Goal: Information Seeking & Learning: Learn about a topic

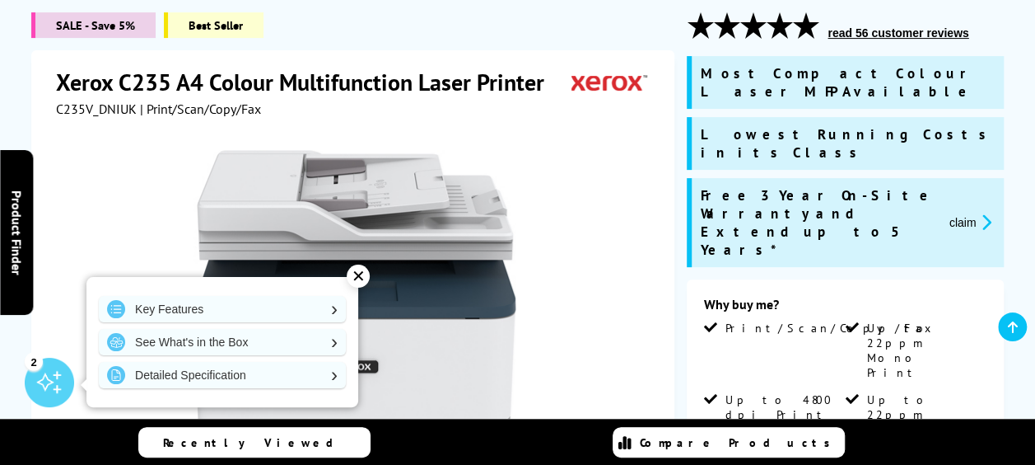
scroll to position [247, 0]
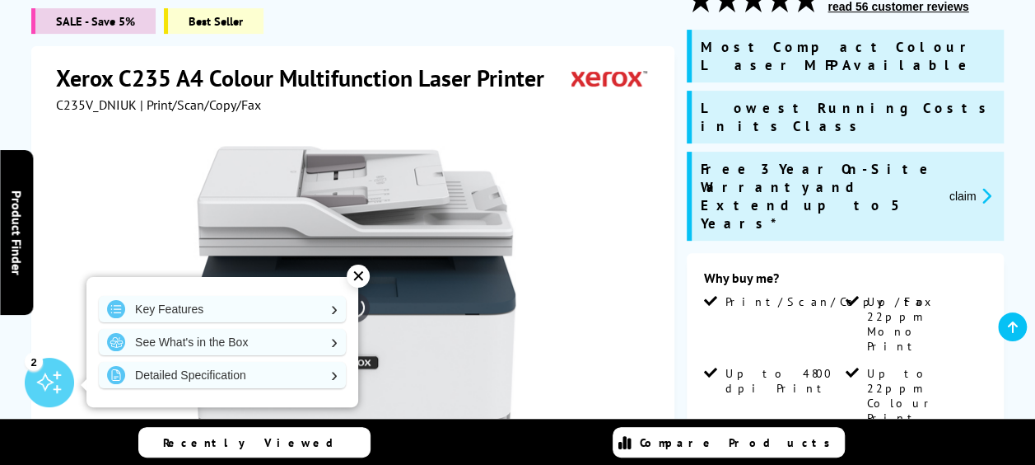
click at [362, 274] on div "✕" at bounding box center [358, 275] width 23 height 23
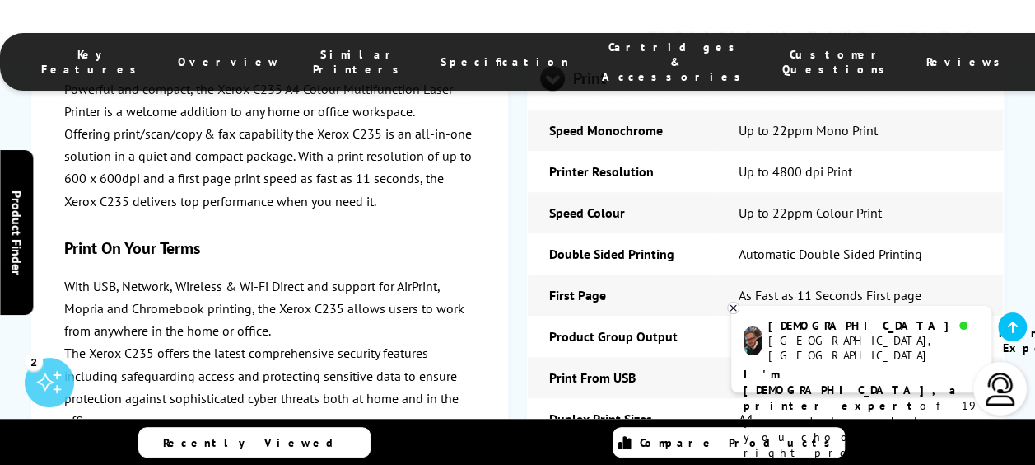
scroll to position [3954, 0]
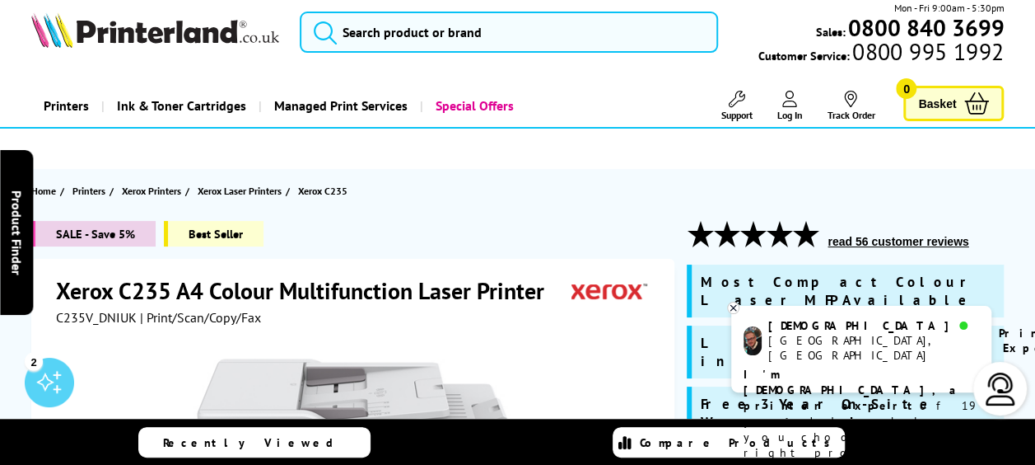
scroll to position [0, 0]
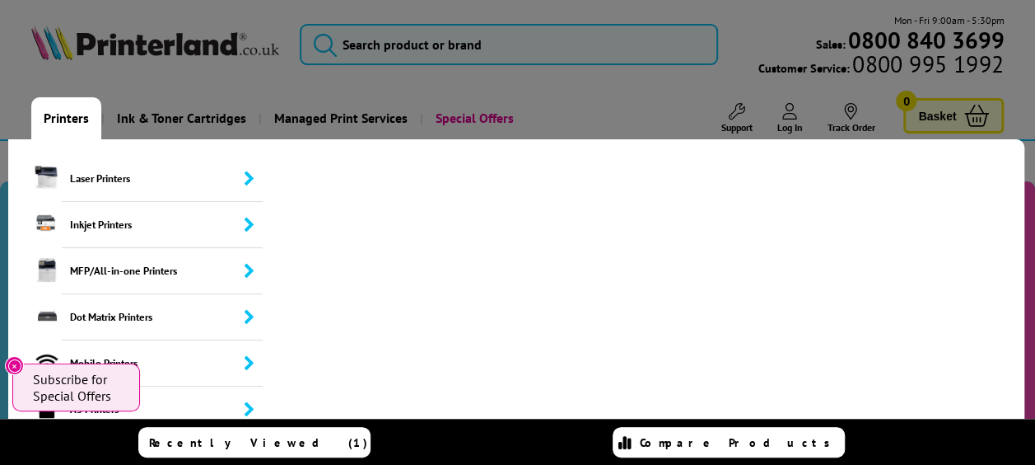
click at [74, 111] on link "Printers" at bounding box center [66, 118] width 70 height 42
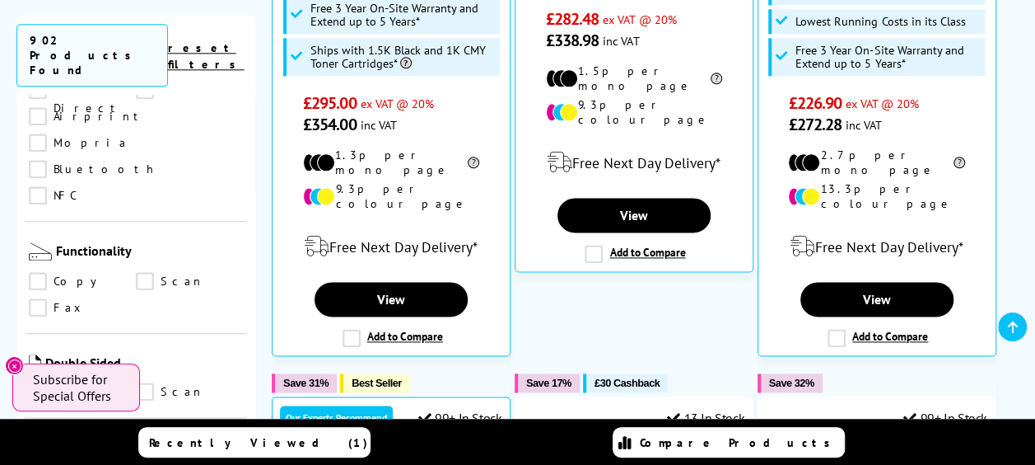
scroll to position [988, 0]
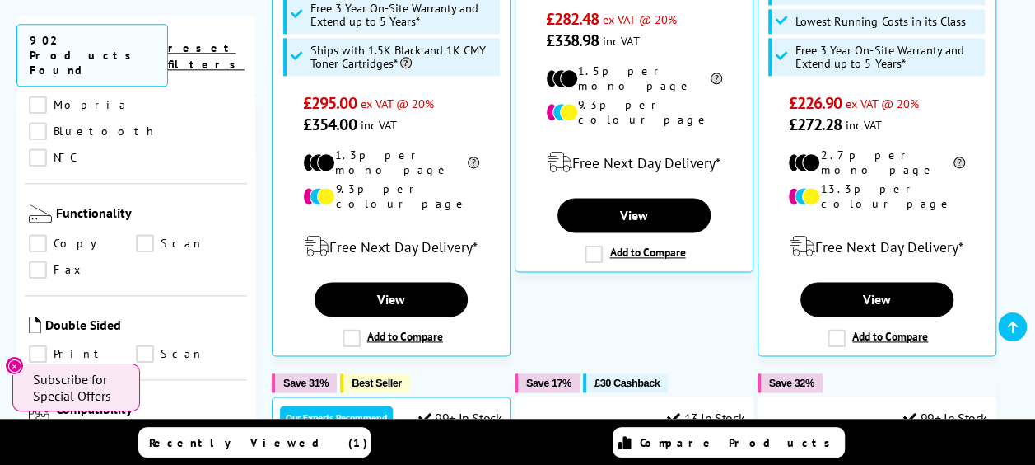
click at [150, 345] on link "Scan" at bounding box center [189, 354] width 107 height 18
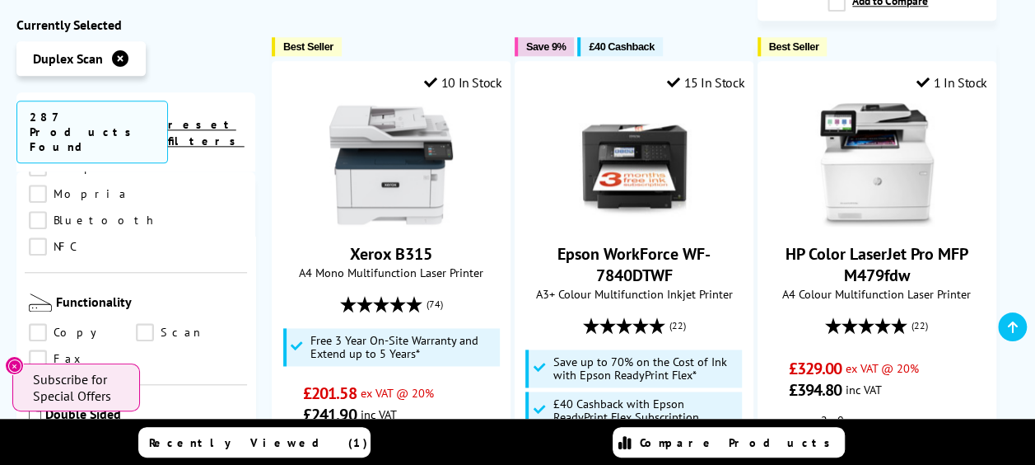
scroll to position [855, 0]
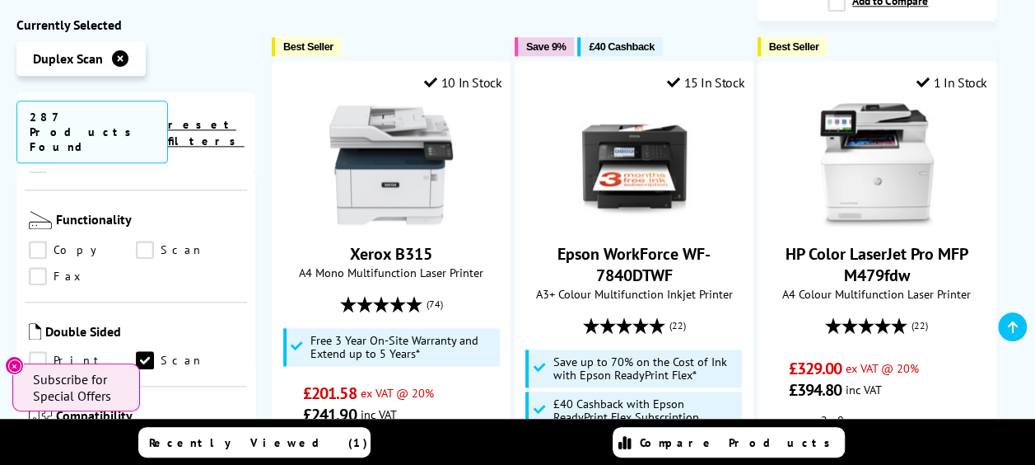
click at [41, 352] on link "Print" at bounding box center [82, 361] width 107 height 18
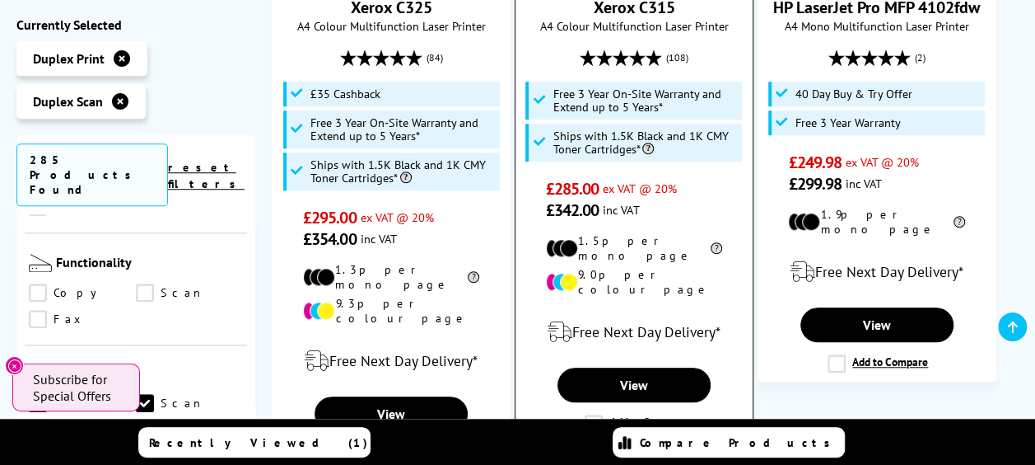
scroll to position [577, 0]
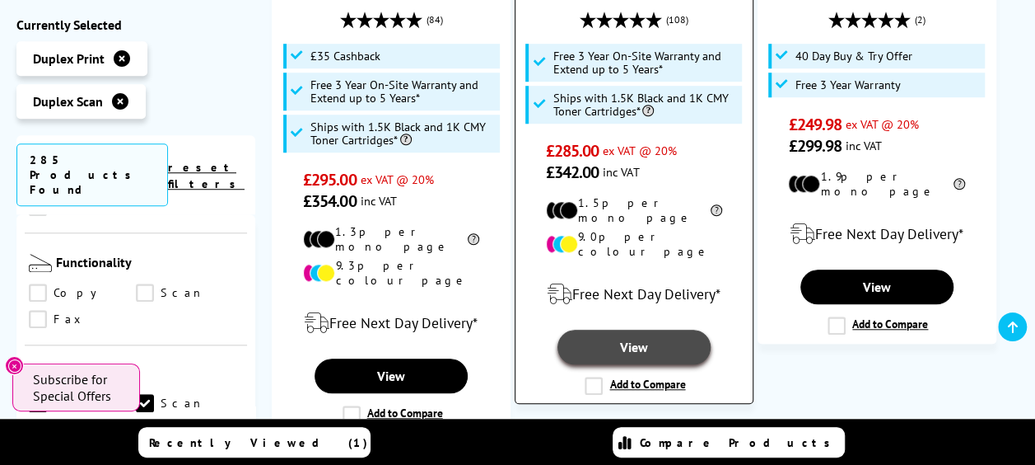
click at [652, 329] on link "View" at bounding box center [634, 346] width 153 height 35
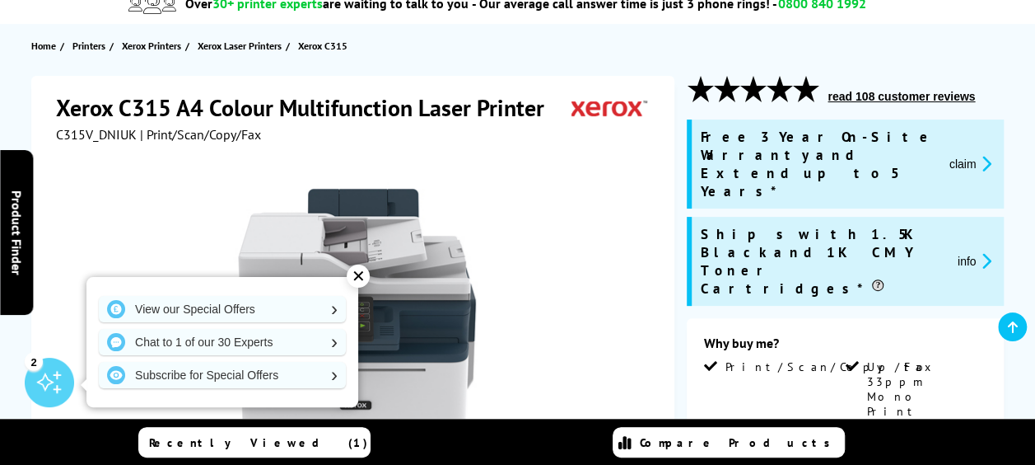
scroll to position [165, 0]
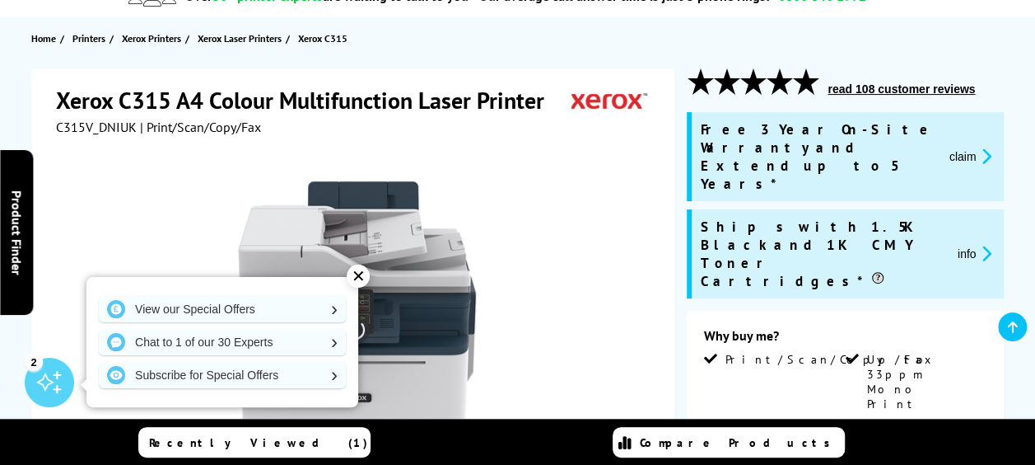
click at [361, 275] on div "✕" at bounding box center [358, 275] width 23 height 23
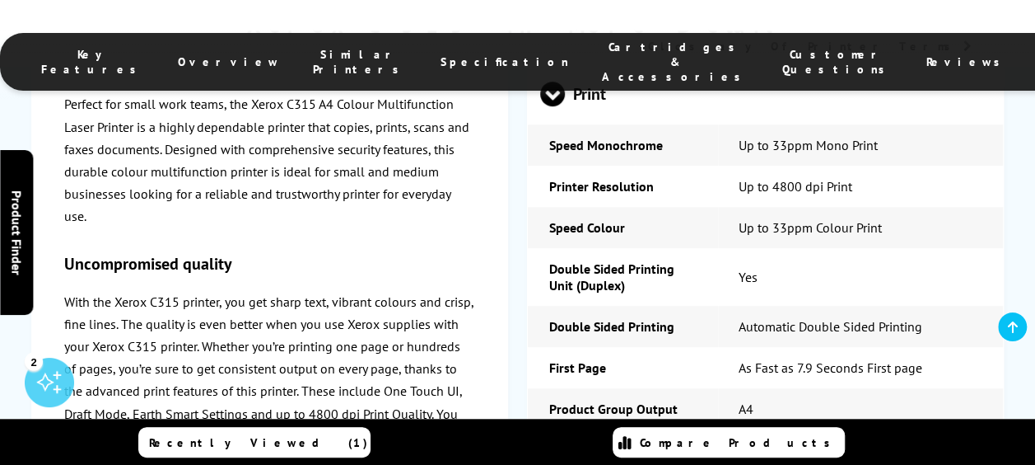
scroll to position [3789, 0]
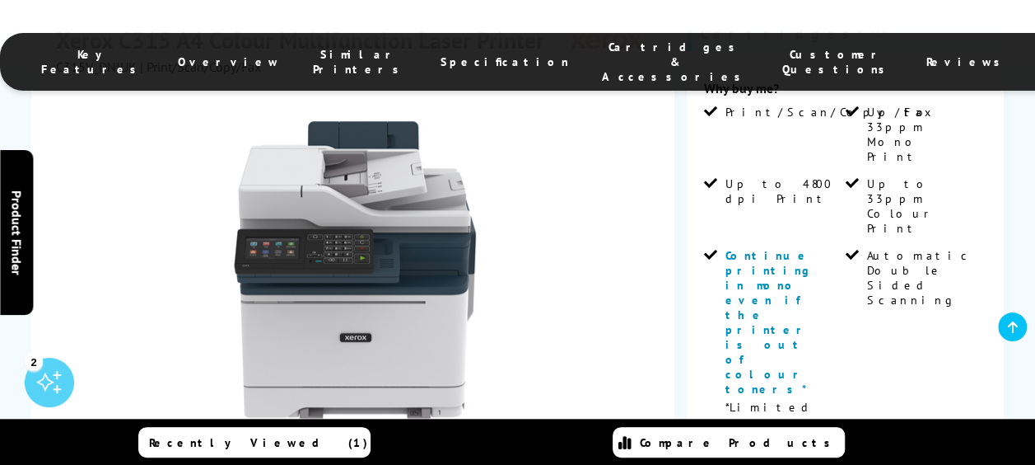
scroll to position [577, 0]
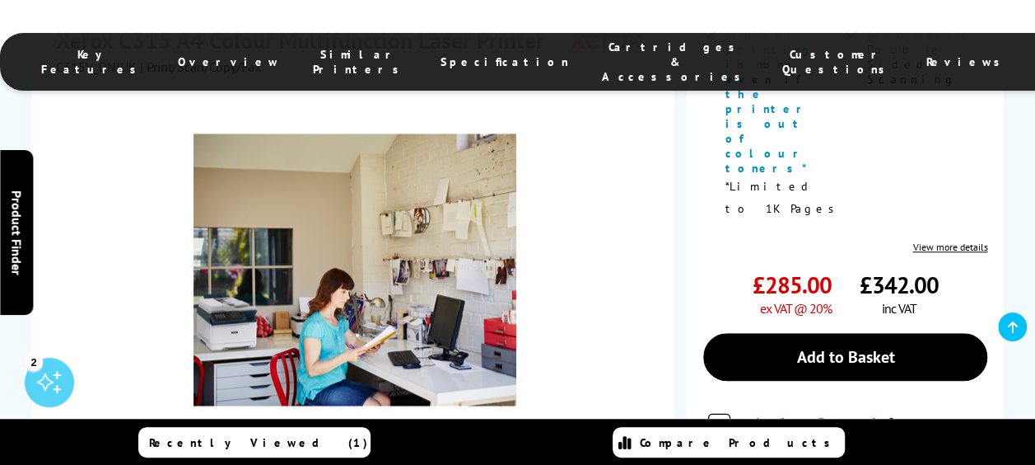
scroll to position [659, 0]
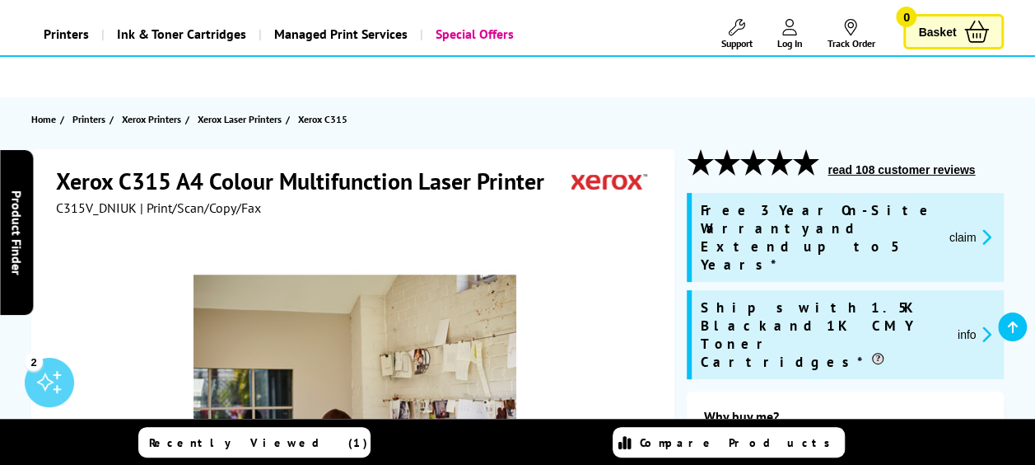
scroll to position [0, 0]
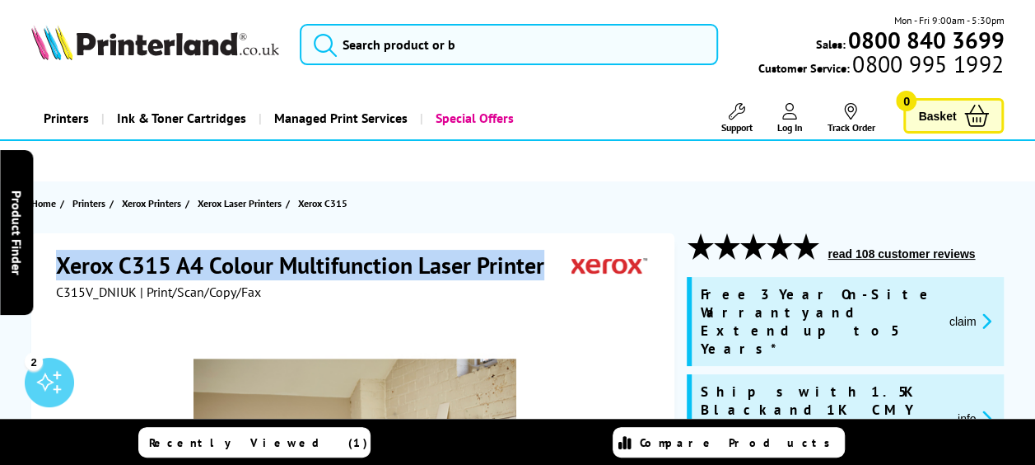
drag, startPoint x: 540, startPoint y: 264, endPoint x: 46, endPoint y: 276, distance: 494.4
drag, startPoint x: 46, startPoint y: 276, endPoint x: 194, endPoint y: 264, distance: 148.0
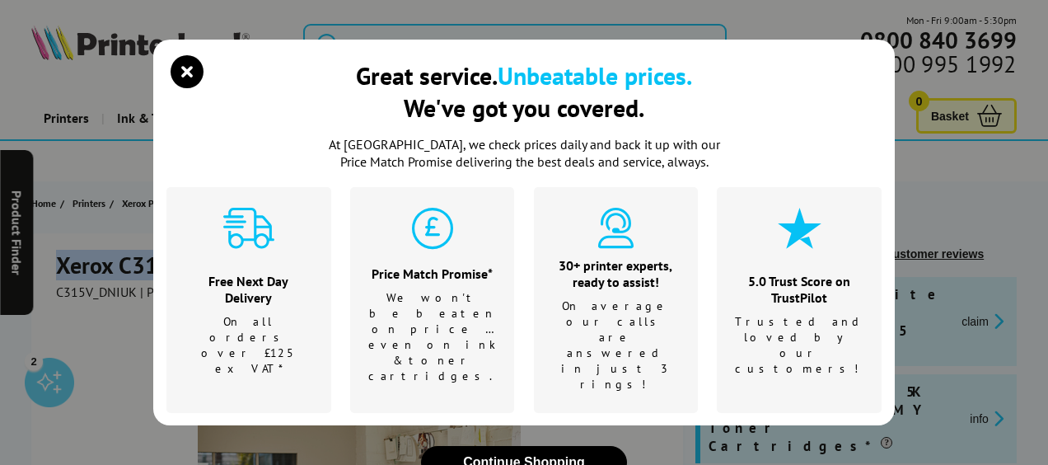
drag, startPoint x: 194, startPoint y: 264, endPoint x: 185, endPoint y: 72, distance: 191.3
click at [185, 72] on icon "close modal" at bounding box center [187, 71] width 33 height 33
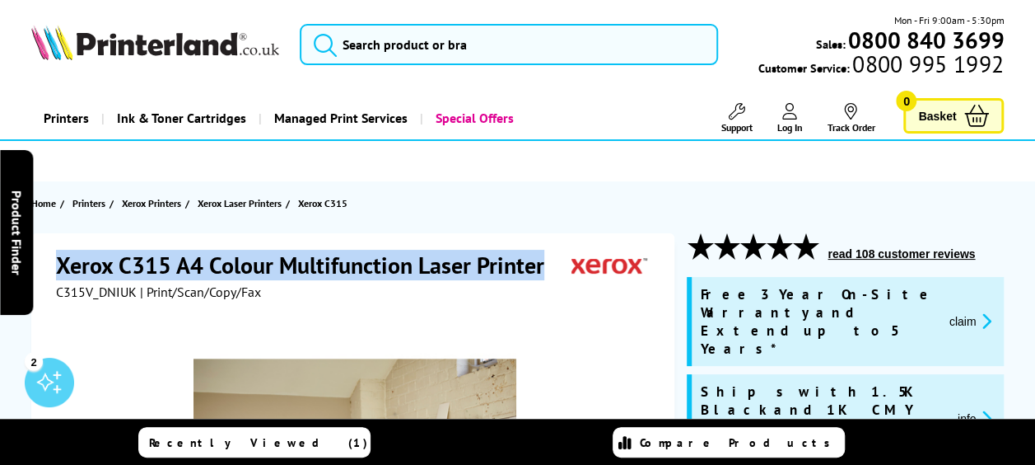
copy h1 "Xerox C315 A4 Colour Multifunction Laser Printer"
click at [908, 255] on button "read 108 customer reviews" at bounding box center [901, 253] width 157 height 15
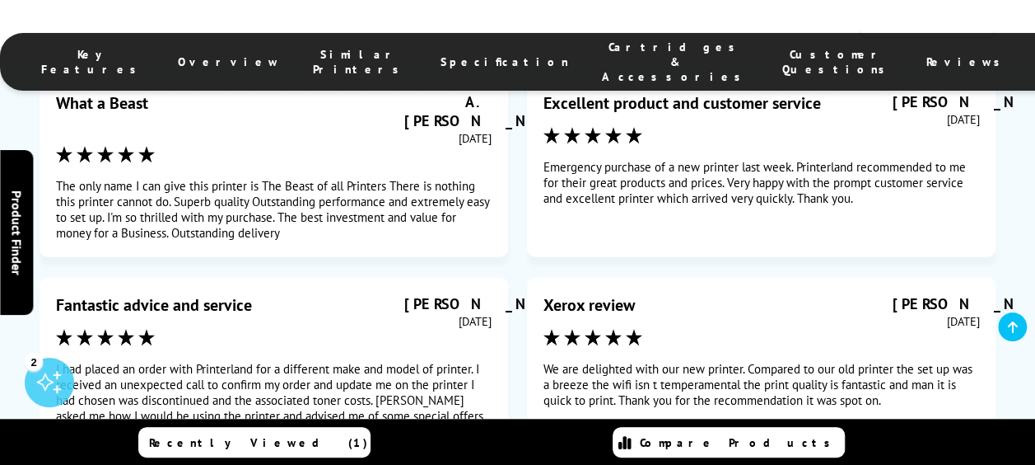
scroll to position [11456, 0]
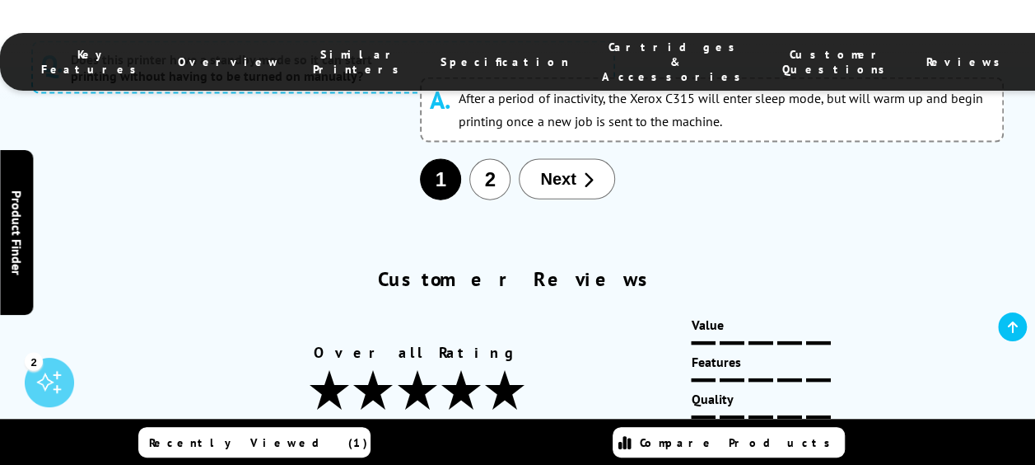
scroll to position [11085, 0]
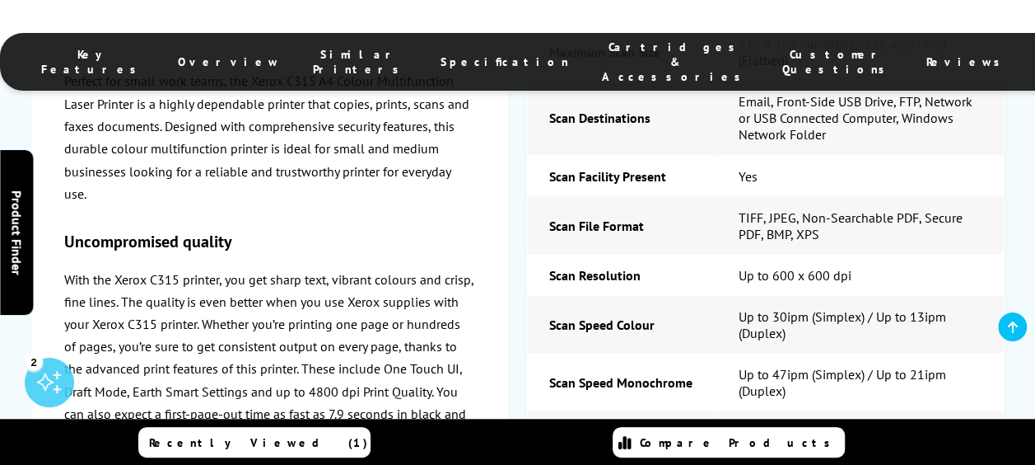
scroll to position [4530, 0]
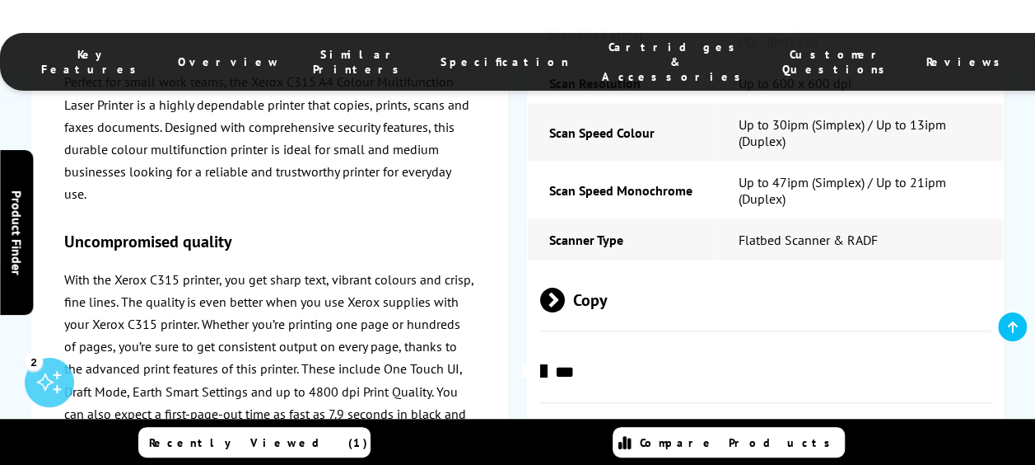
scroll to position [4777, 0]
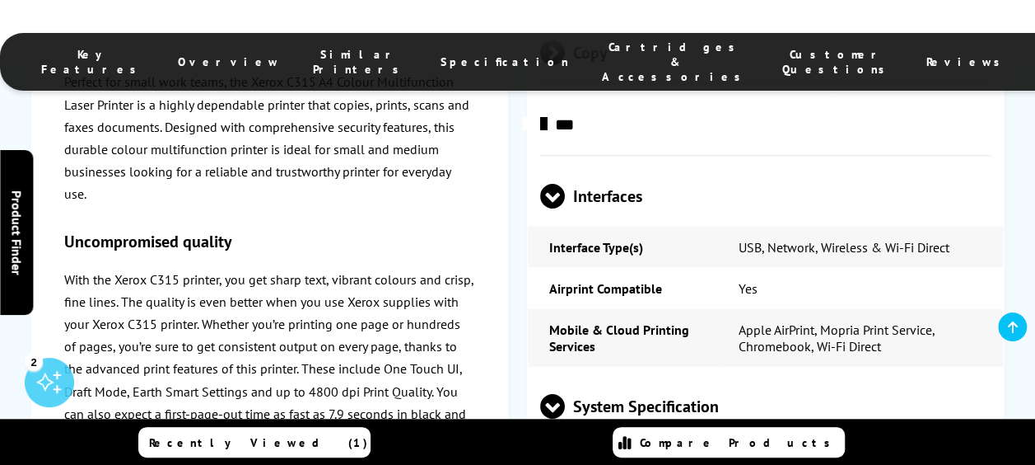
scroll to position [5107, 0]
